Goal: Find specific page/section: Find specific page/section

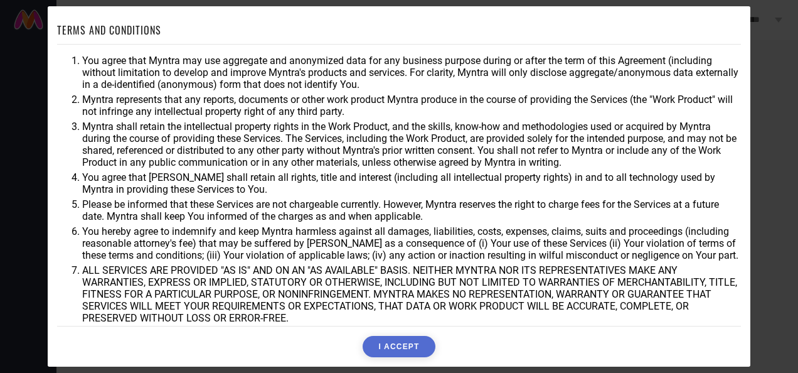
click at [380, 353] on button "I ACCEPT" at bounding box center [399, 346] width 72 height 21
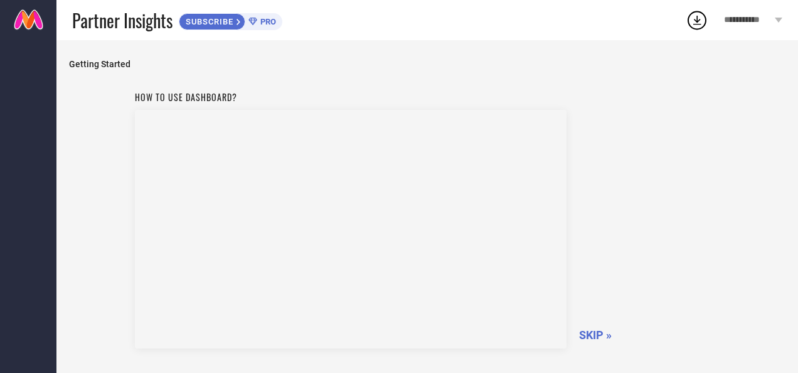
click at [599, 338] on span "SKIP »" at bounding box center [595, 334] width 33 height 13
